Goal: Use online tool/utility: Utilize a website feature to perform a specific function

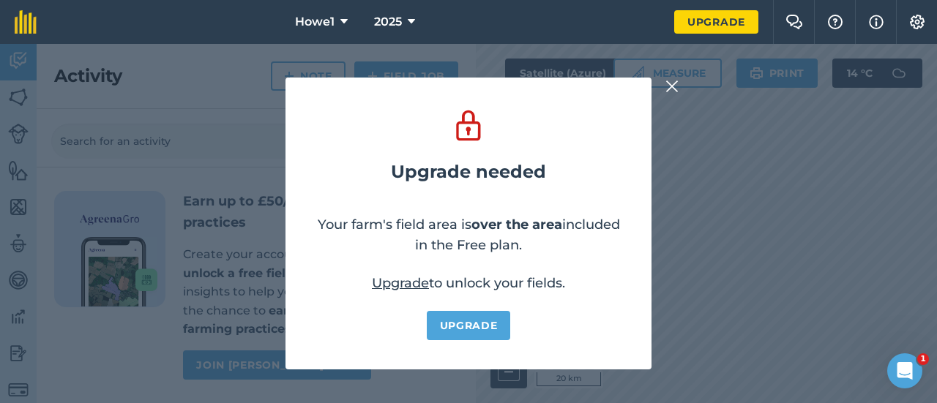
click at [669, 89] on img at bounding box center [671, 87] width 13 height 18
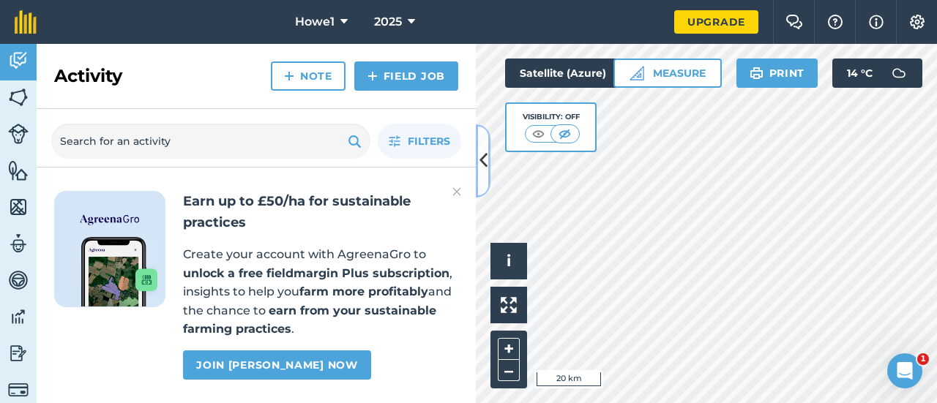
click at [479, 165] on icon at bounding box center [483, 161] width 8 height 26
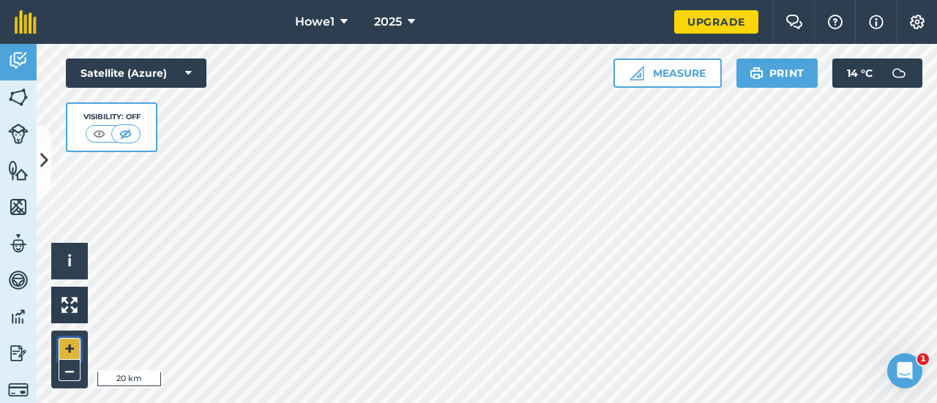
click at [75, 348] on button "+" at bounding box center [70, 349] width 22 height 22
click at [73, 350] on button "+" at bounding box center [70, 349] width 22 height 22
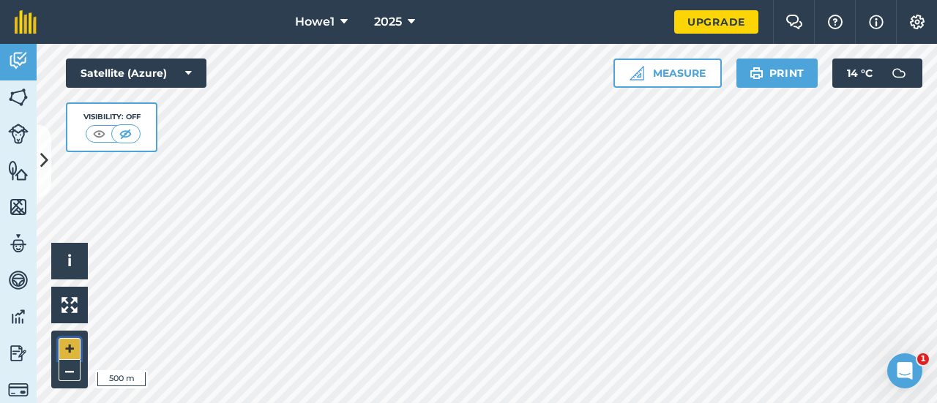
click at [72, 352] on button "+" at bounding box center [70, 349] width 22 height 22
click at [78, 347] on button "+" at bounding box center [70, 349] width 22 height 22
click at [650, 70] on button "Measure" at bounding box center [667, 73] width 108 height 29
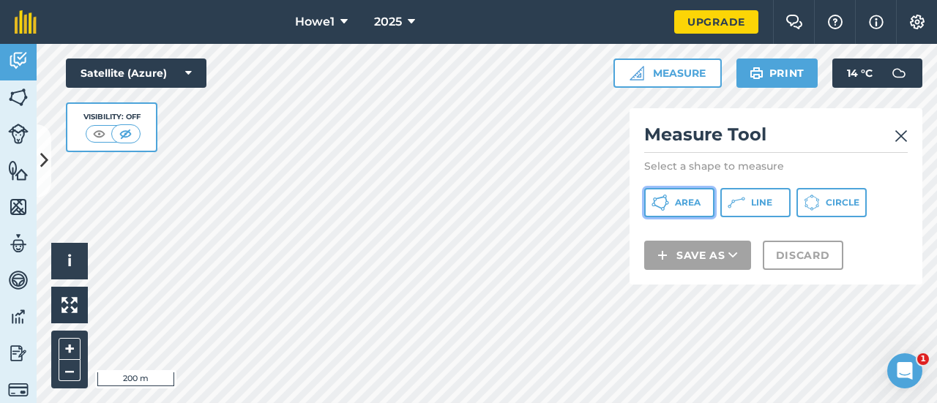
click at [691, 200] on span "Area" at bounding box center [688, 203] width 26 height 12
click at [197, 133] on div "Satellite (Azure) Visibility: Off" at bounding box center [136, 106] width 141 height 94
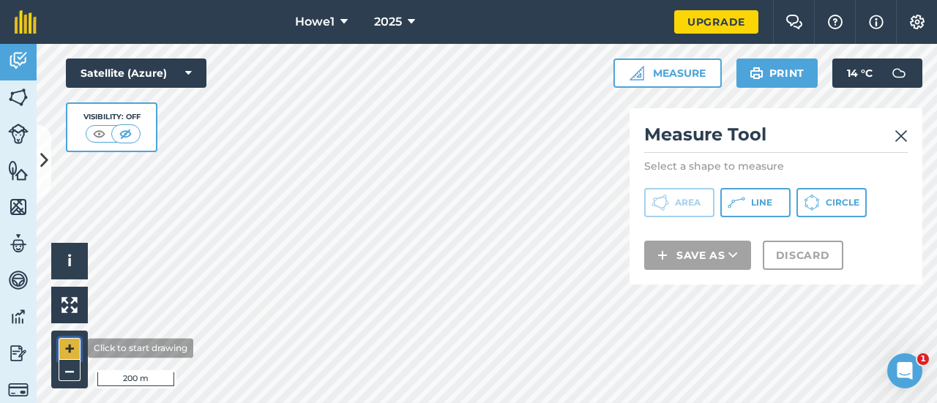
click at [76, 348] on button "+" at bounding box center [70, 349] width 22 height 22
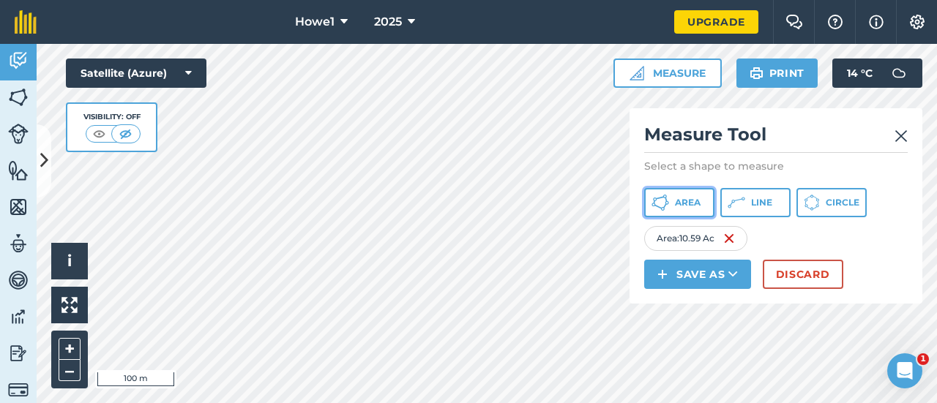
click at [673, 200] on button "Area" at bounding box center [679, 202] width 70 height 29
click at [901, 132] on img at bounding box center [900, 136] width 13 height 18
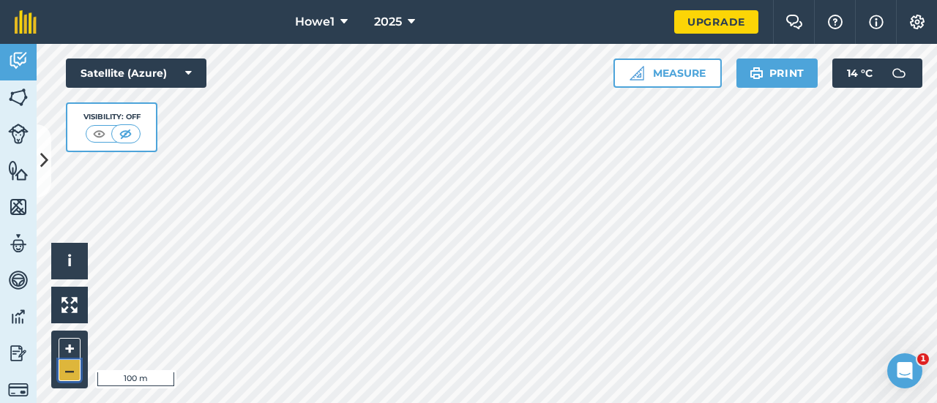
click at [64, 375] on button "–" at bounding box center [70, 370] width 22 height 21
click at [67, 366] on button "–" at bounding box center [70, 370] width 22 height 21
